Goal: Find specific page/section: Find specific page/section

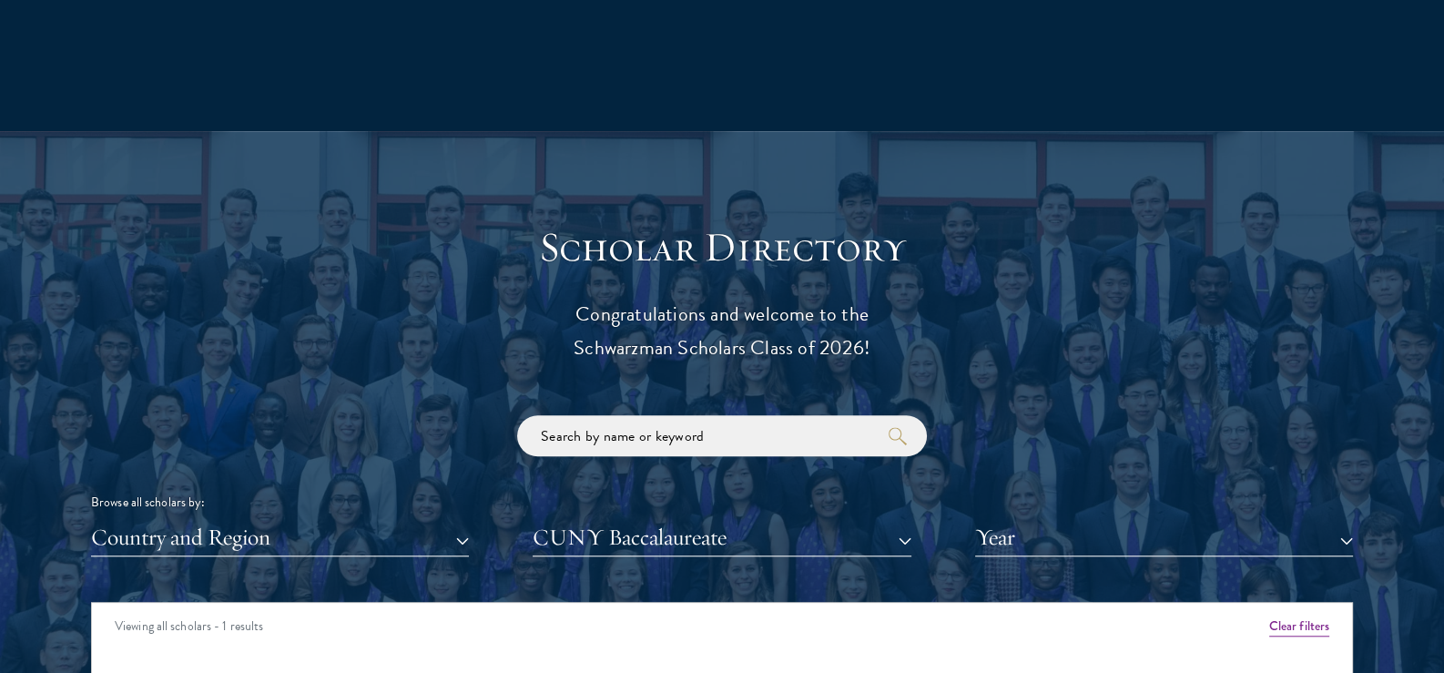
scroll to position [1963, 0]
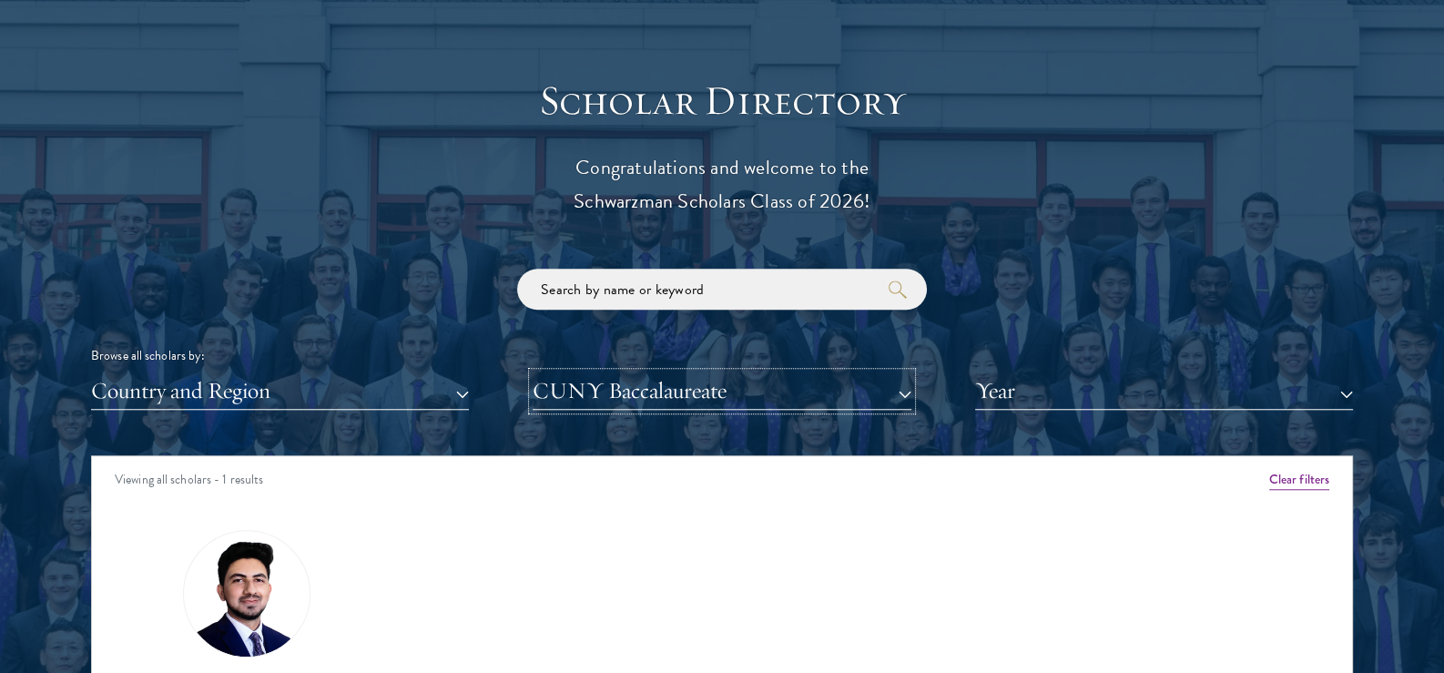
click at [626, 406] on button "CUNY Baccalaureate" at bounding box center [722, 390] width 378 height 37
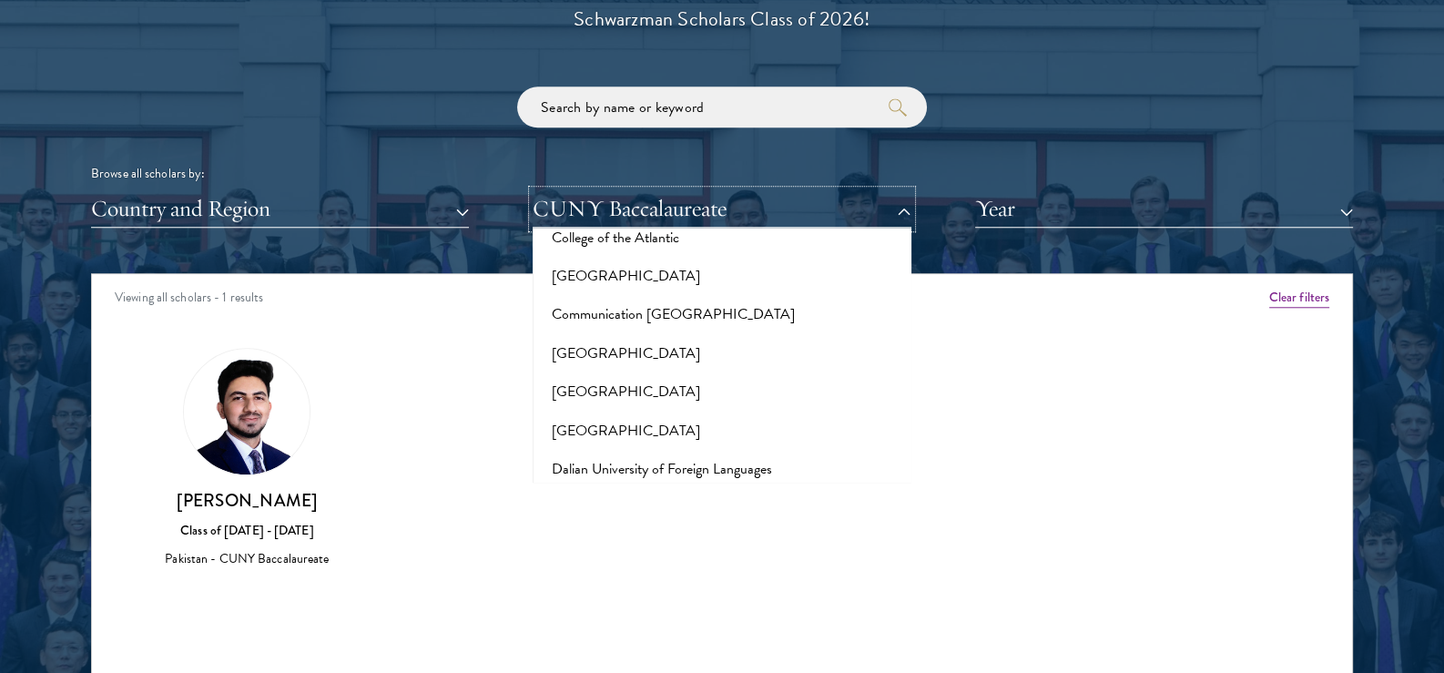
scroll to position [3004, 0]
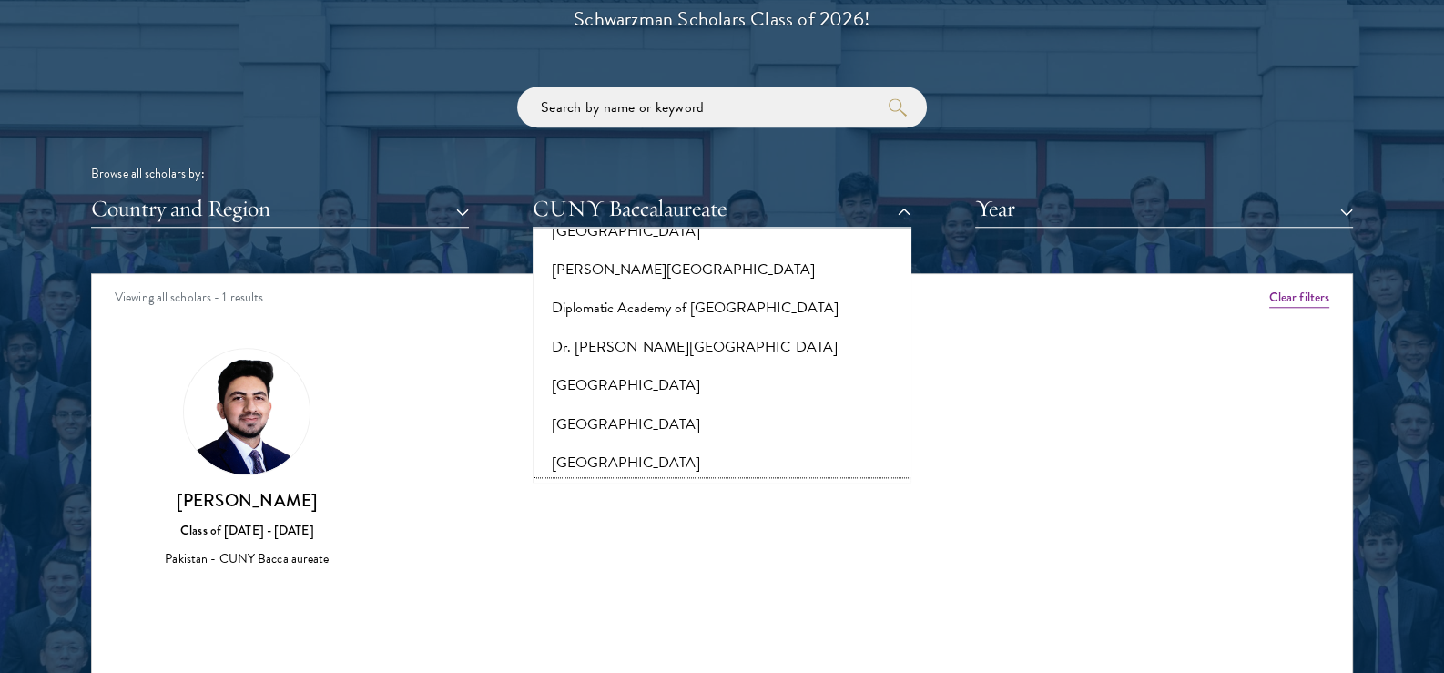
click at [625, 482] on button "[GEOGRAPHIC_DATA]" at bounding box center [721, 501] width 367 height 38
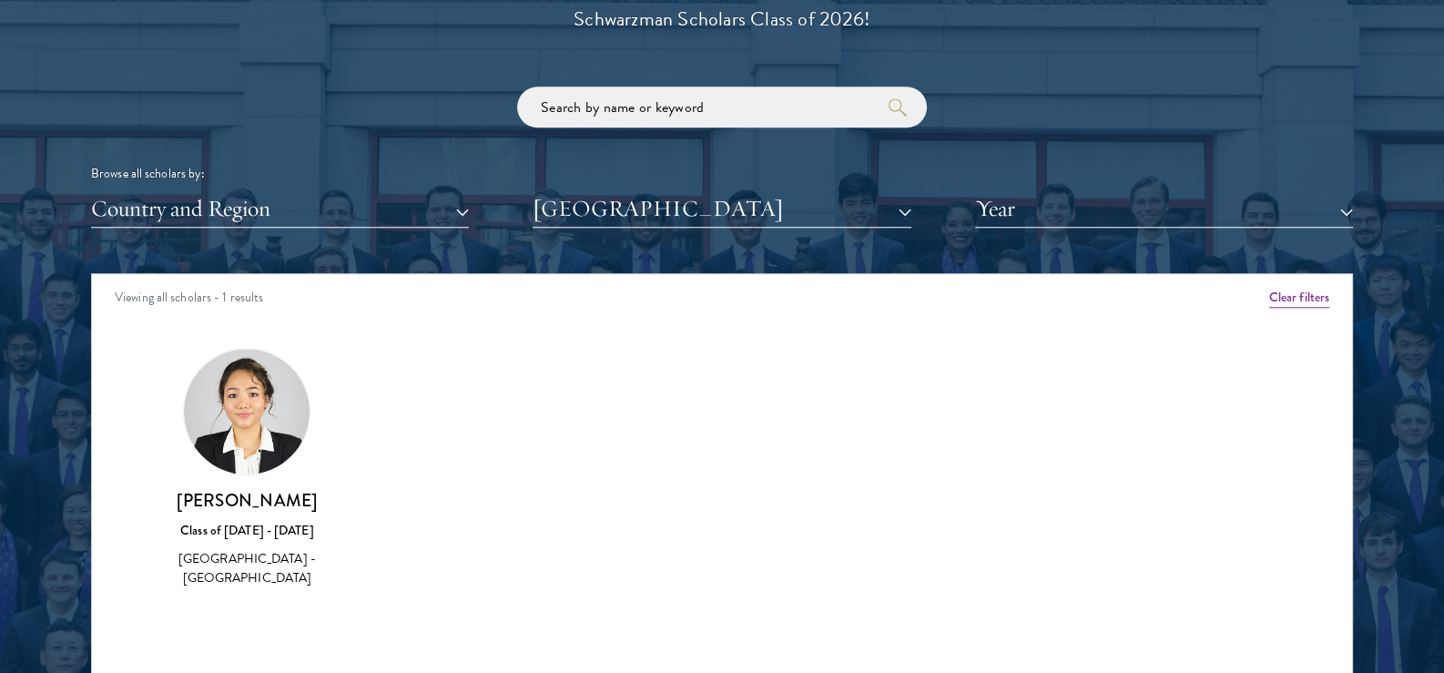
click at [617, 244] on div "Scholar Directory Congratulations and welcome to the Schwarzman Scholars Class …" at bounding box center [722, 356] width 1262 height 926
click at [615, 216] on button "[GEOGRAPHIC_DATA]" at bounding box center [722, 208] width 378 height 37
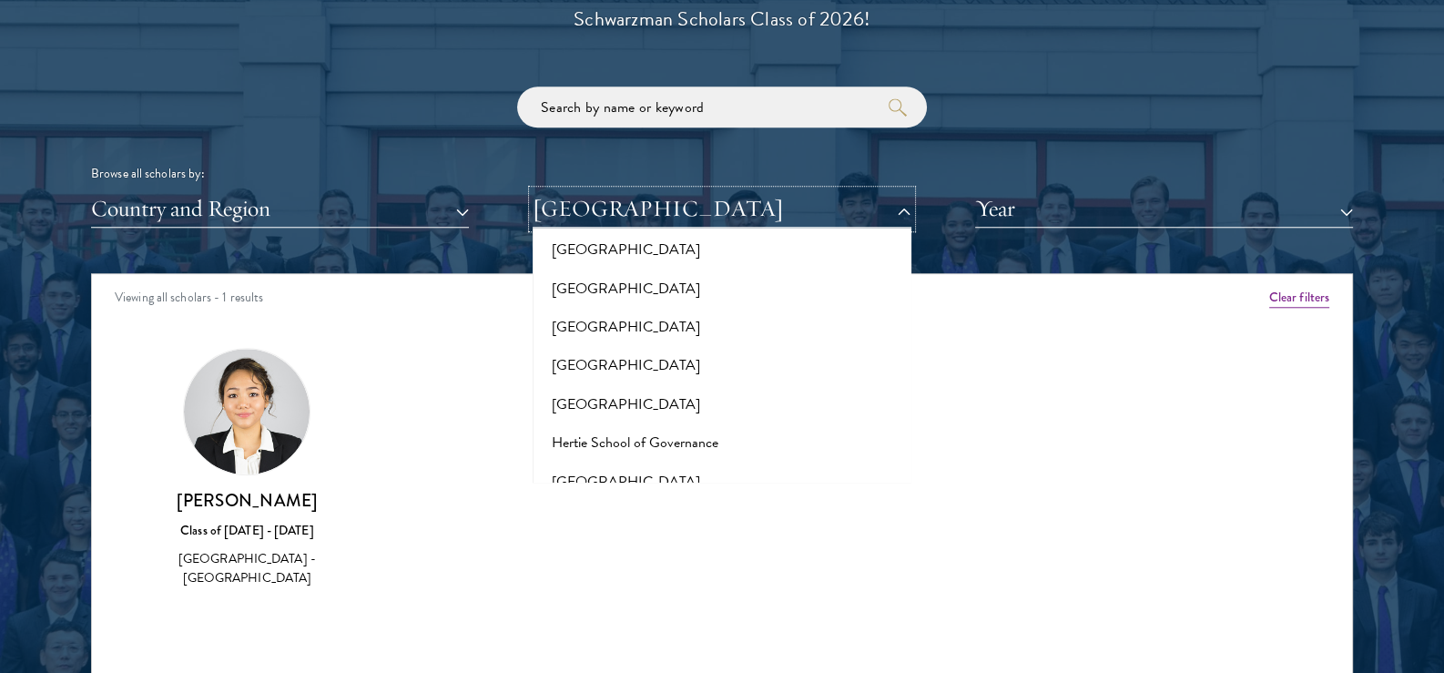
scroll to position [4553, 0]
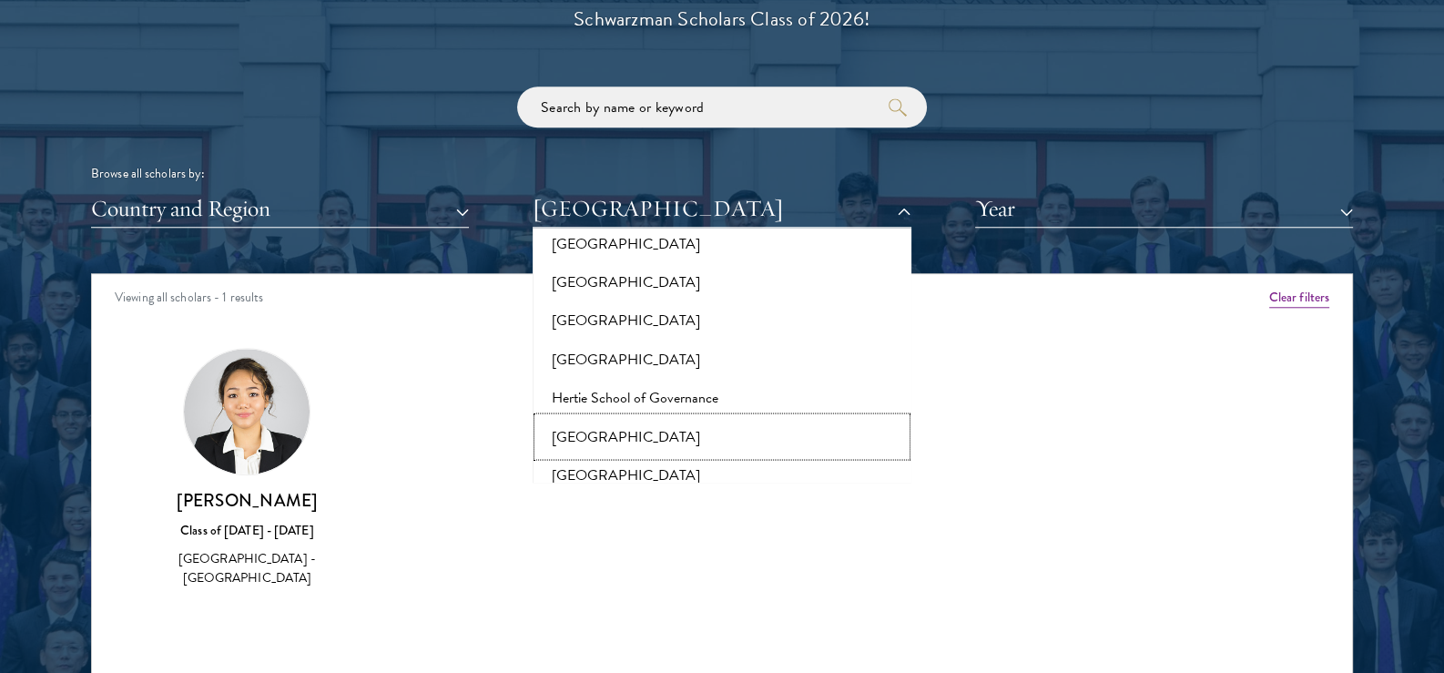
click at [612, 417] on button "[GEOGRAPHIC_DATA]" at bounding box center [721, 436] width 367 height 38
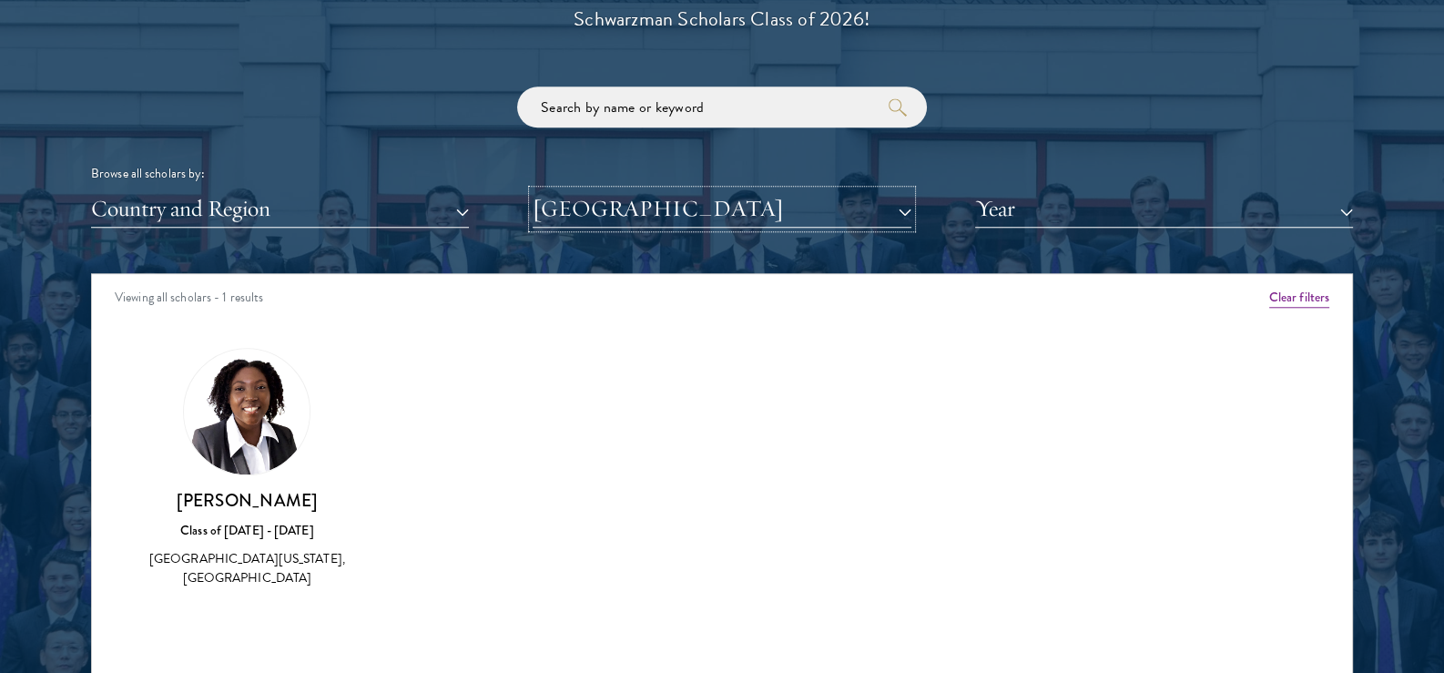
click at [626, 195] on button "[GEOGRAPHIC_DATA]" at bounding box center [722, 208] width 378 height 37
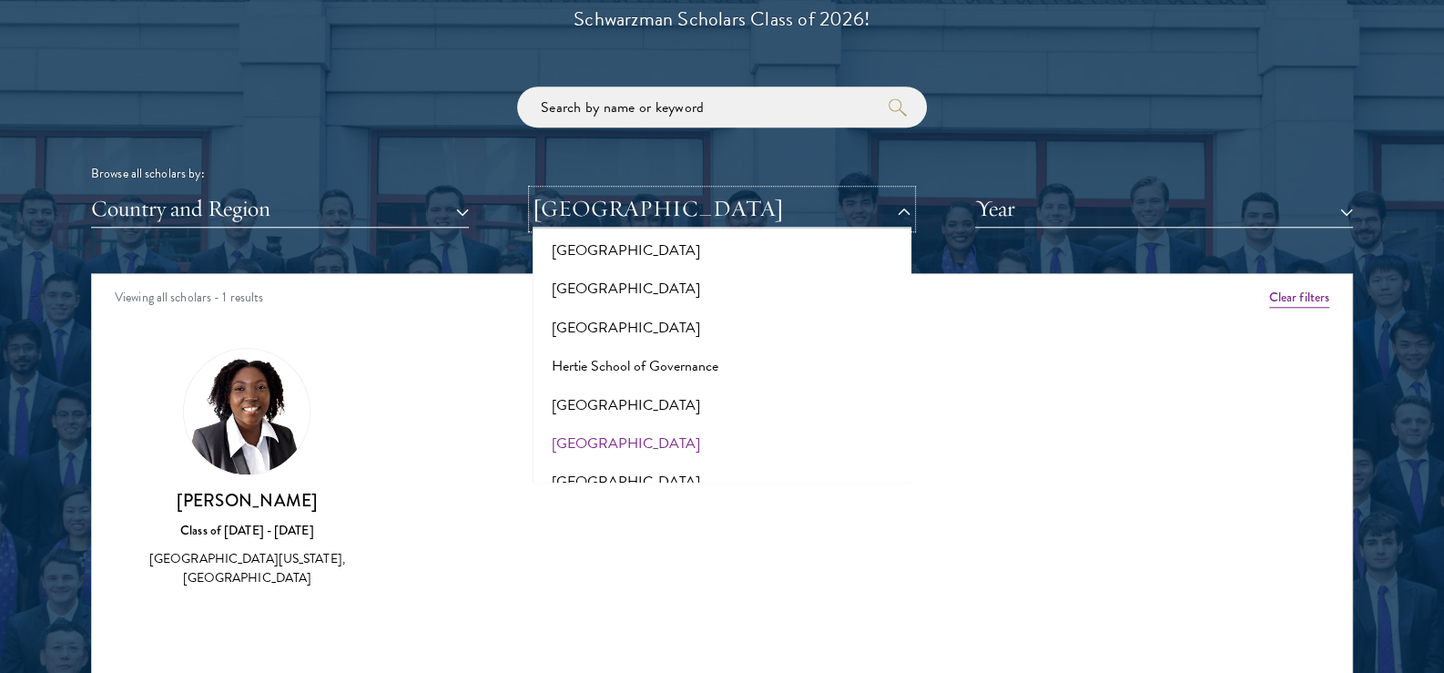
scroll to position [4553, 0]
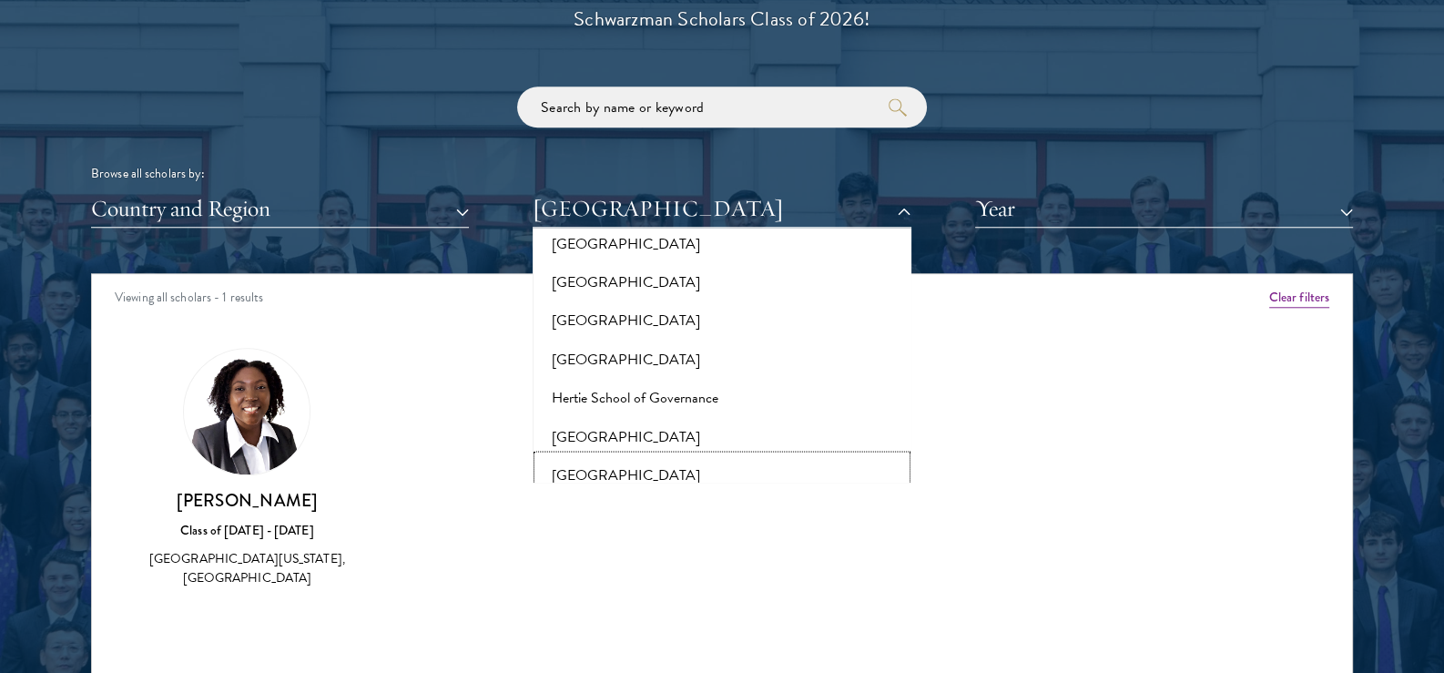
click at [641, 455] on button "[GEOGRAPHIC_DATA]" at bounding box center [721, 474] width 367 height 38
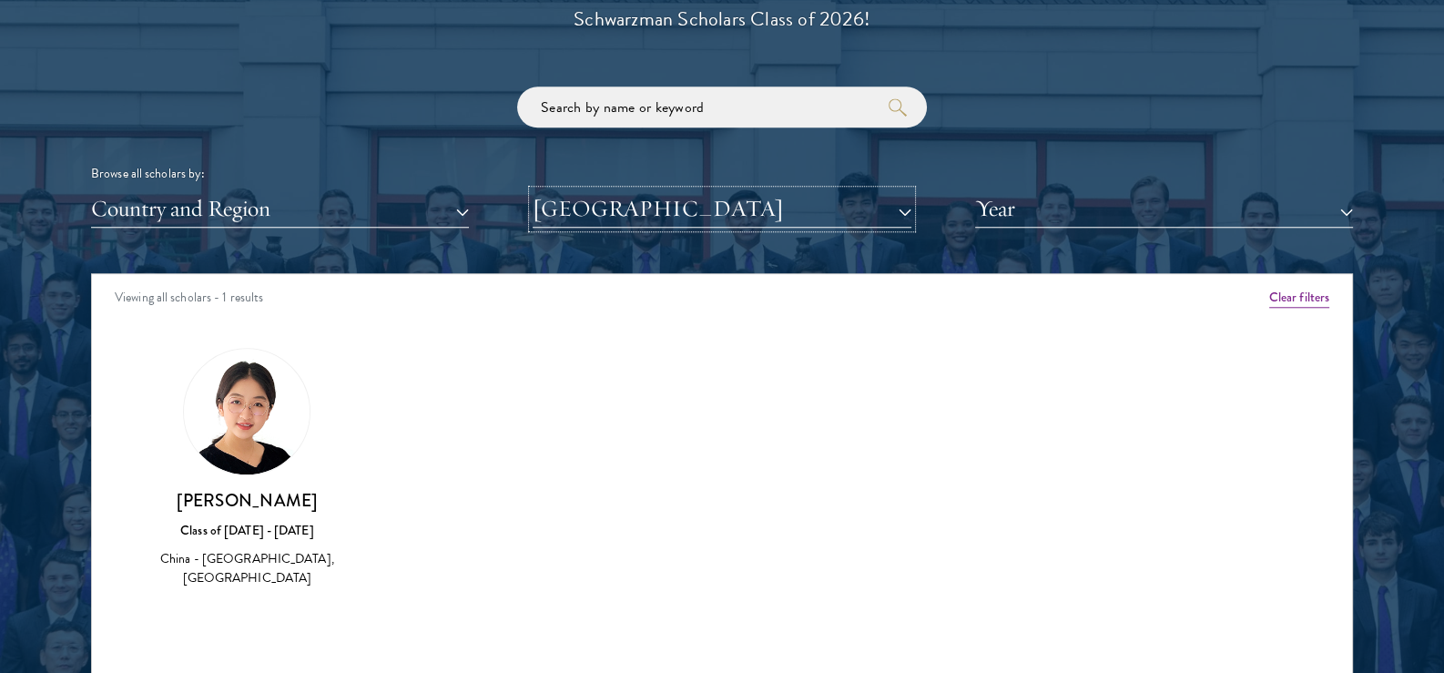
click at [651, 219] on div "Scholar Directory Congratulations and welcome to the Schwarzman Scholars Class …" at bounding box center [722, 356] width 1262 height 926
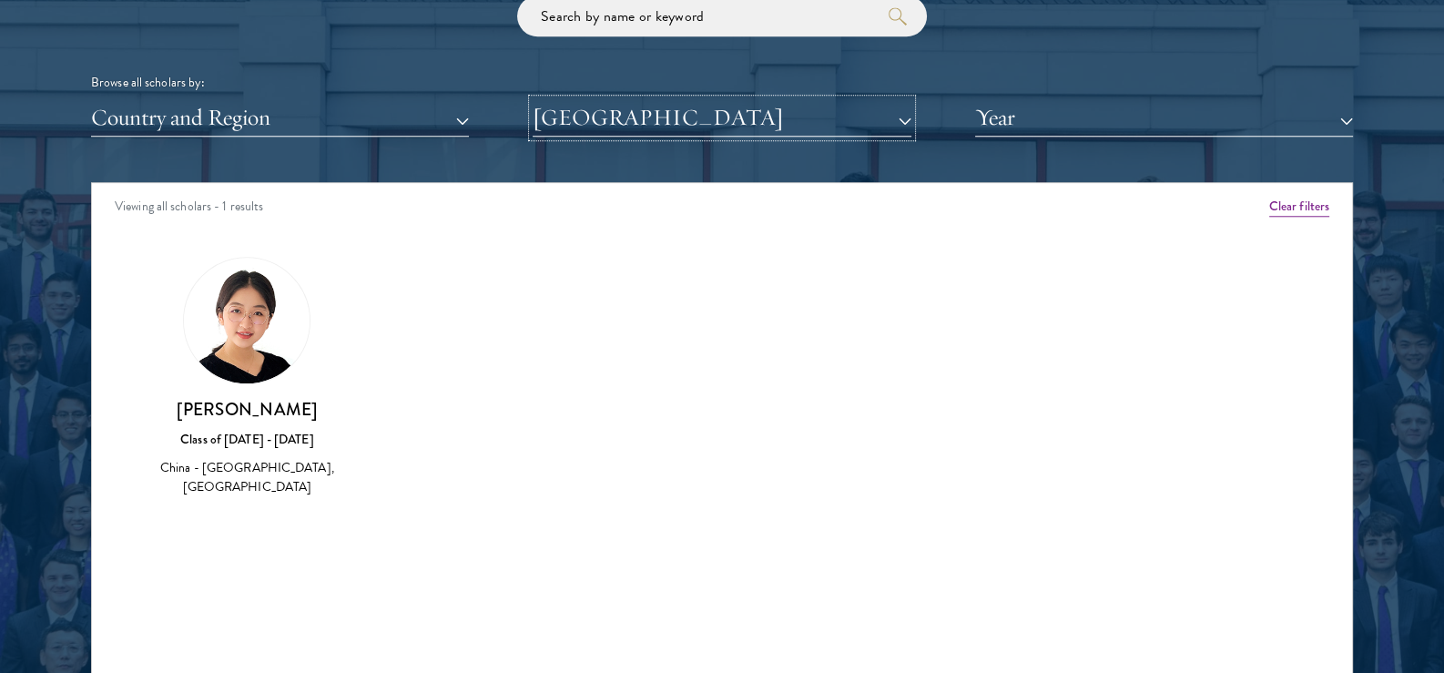
click at [614, 107] on button "[GEOGRAPHIC_DATA]" at bounding box center [722, 117] width 378 height 37
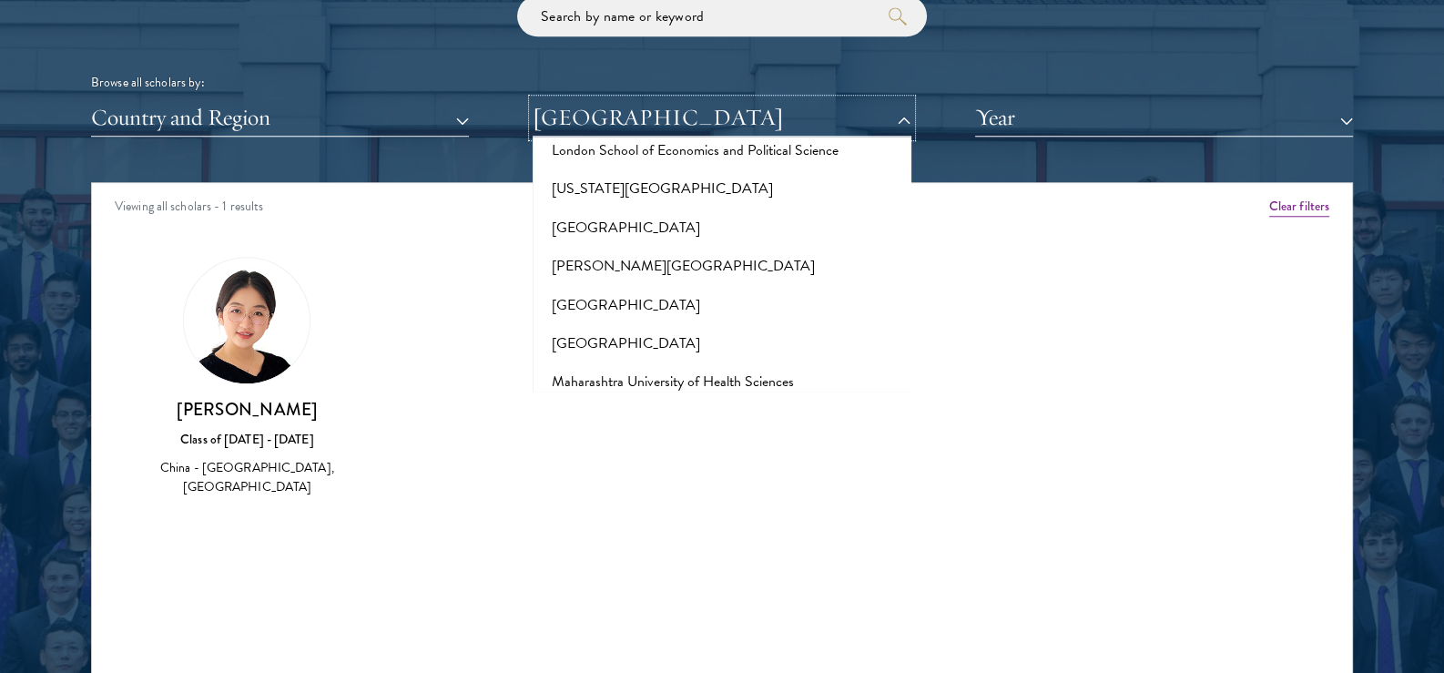
scroll to position [6920, 0]
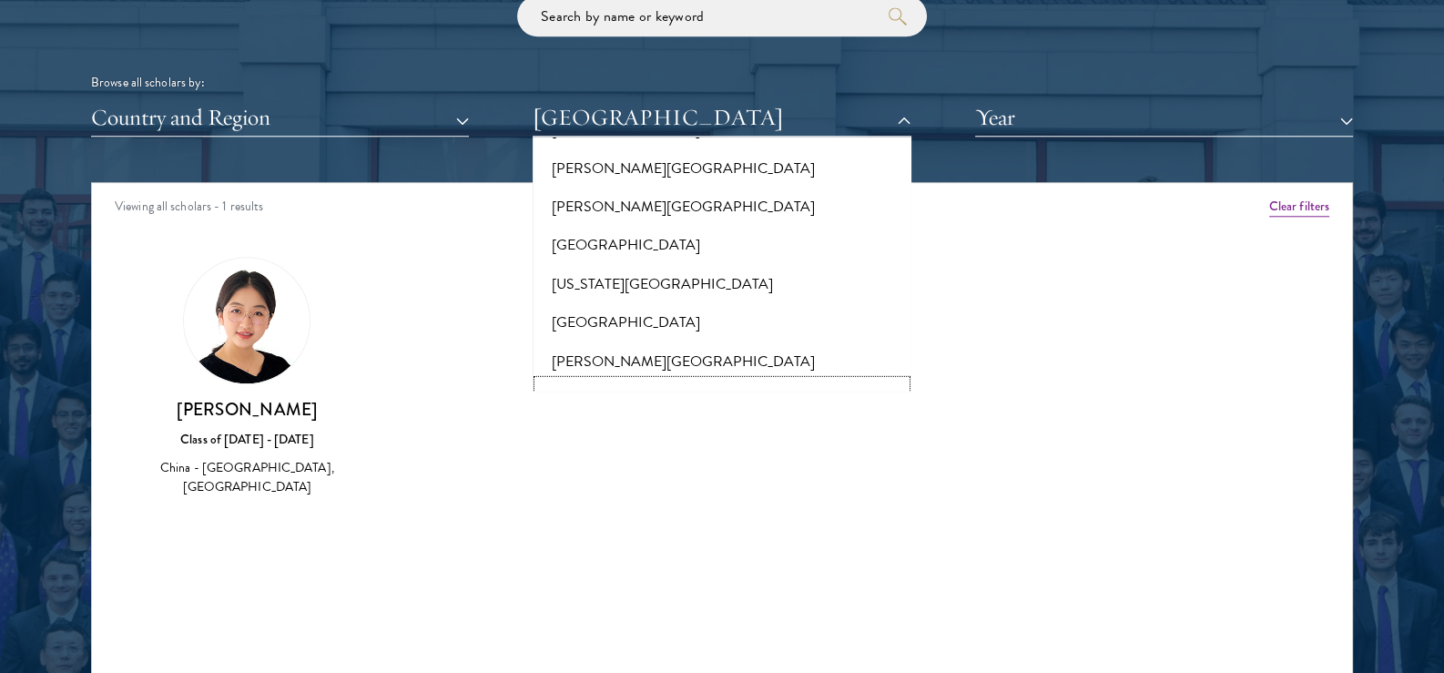
click at [626, 381] on button "Moscow State Institute of International Relations" at bounding box center [721, 400] width 367 height 38
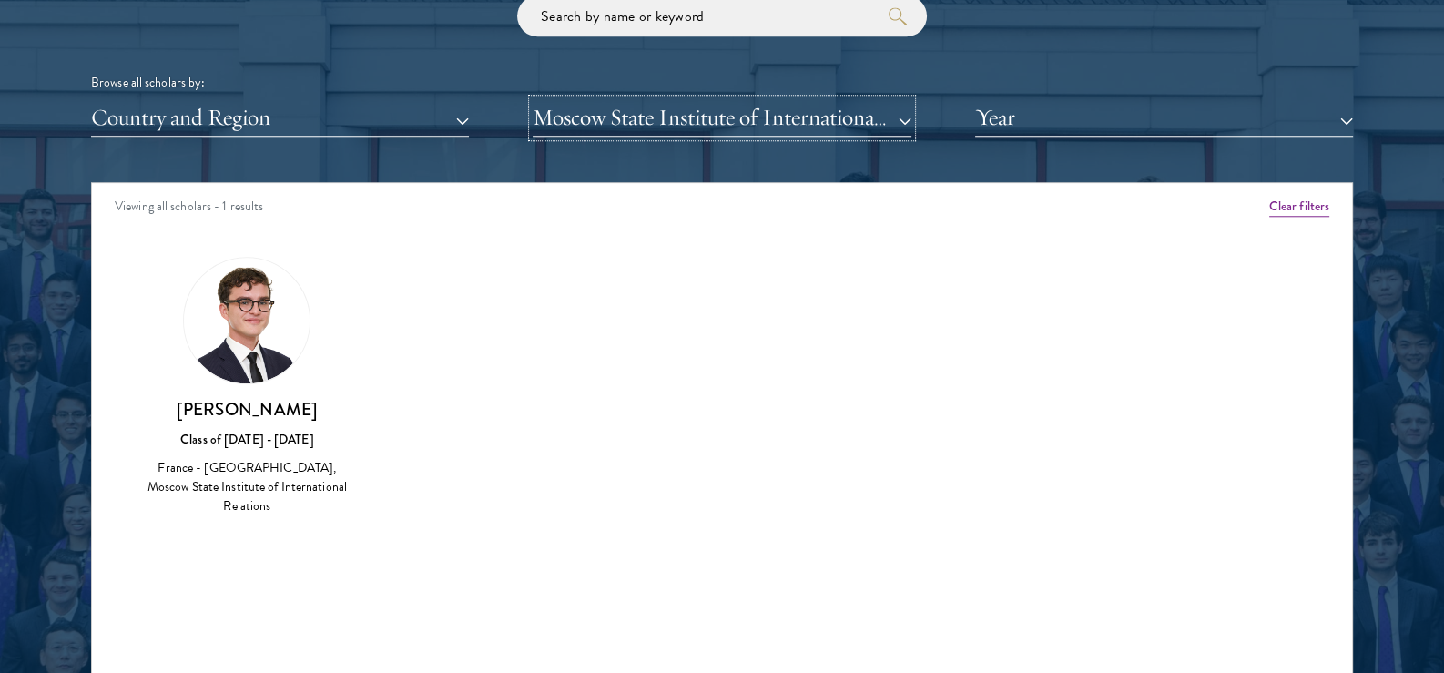
click at [605, 120] on button "Moscow State Institute of International Relations" at bounding box center [722, 117] width 378 height 37
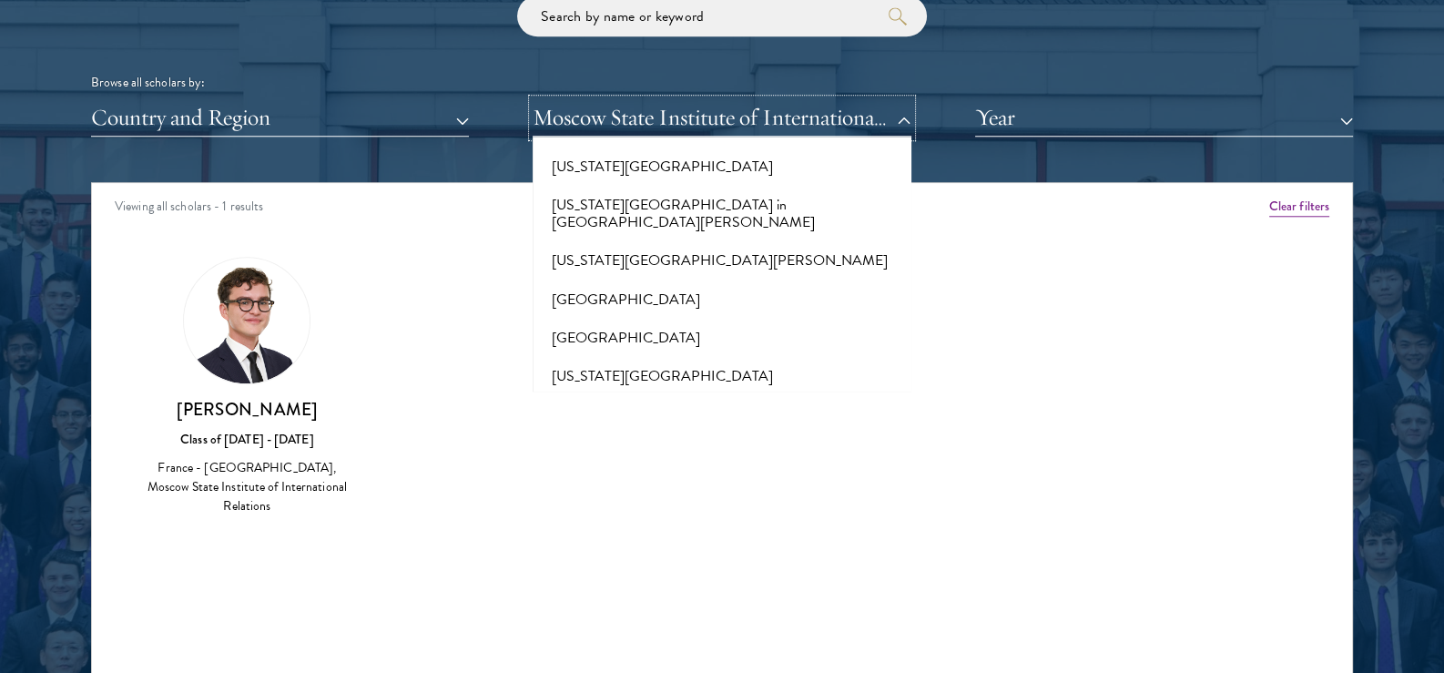
scroll to position [18188, 0]
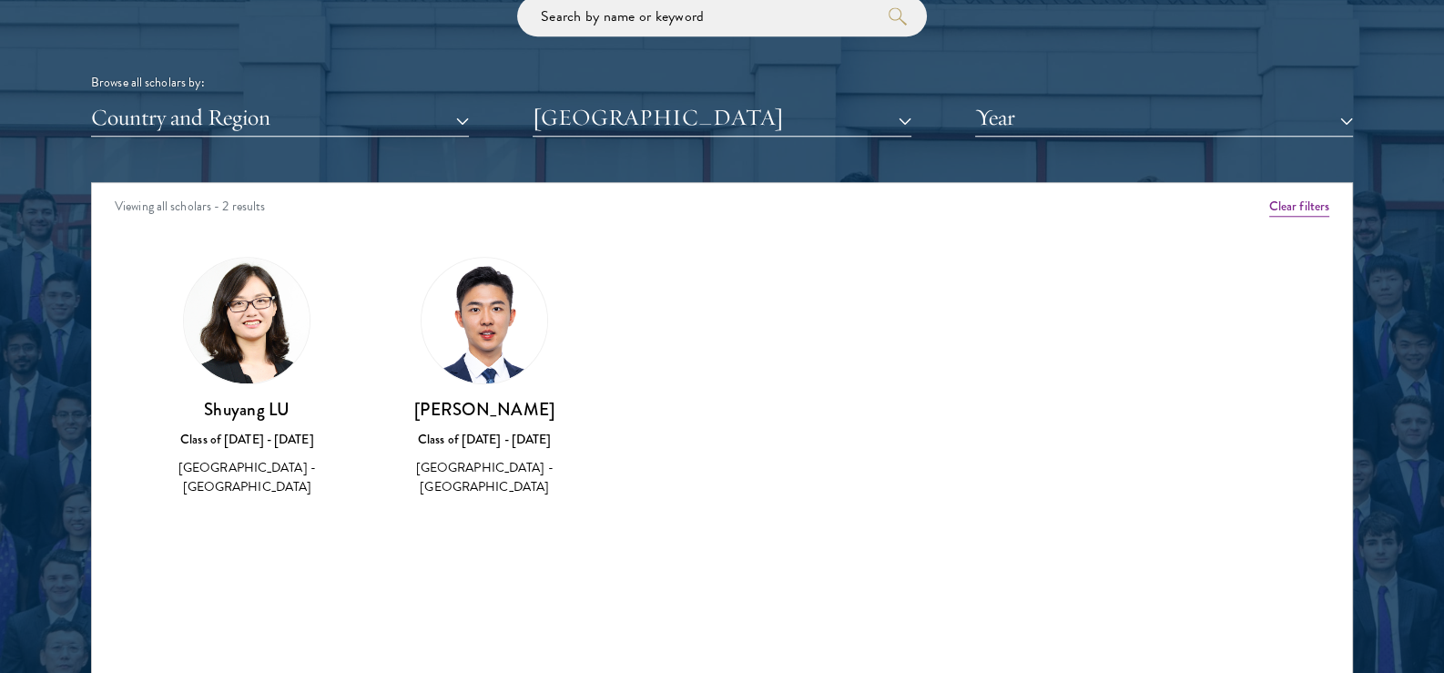
click at [475, 331] on img at bounding box center [485, 321] width 126 height 126
click at [623, 134] on button "[GEOGRAPHIC_DATA]" at bounding box center [722, 117] width 378 height 37
